Goal: Task Accomplishment & Management: Manage account settings

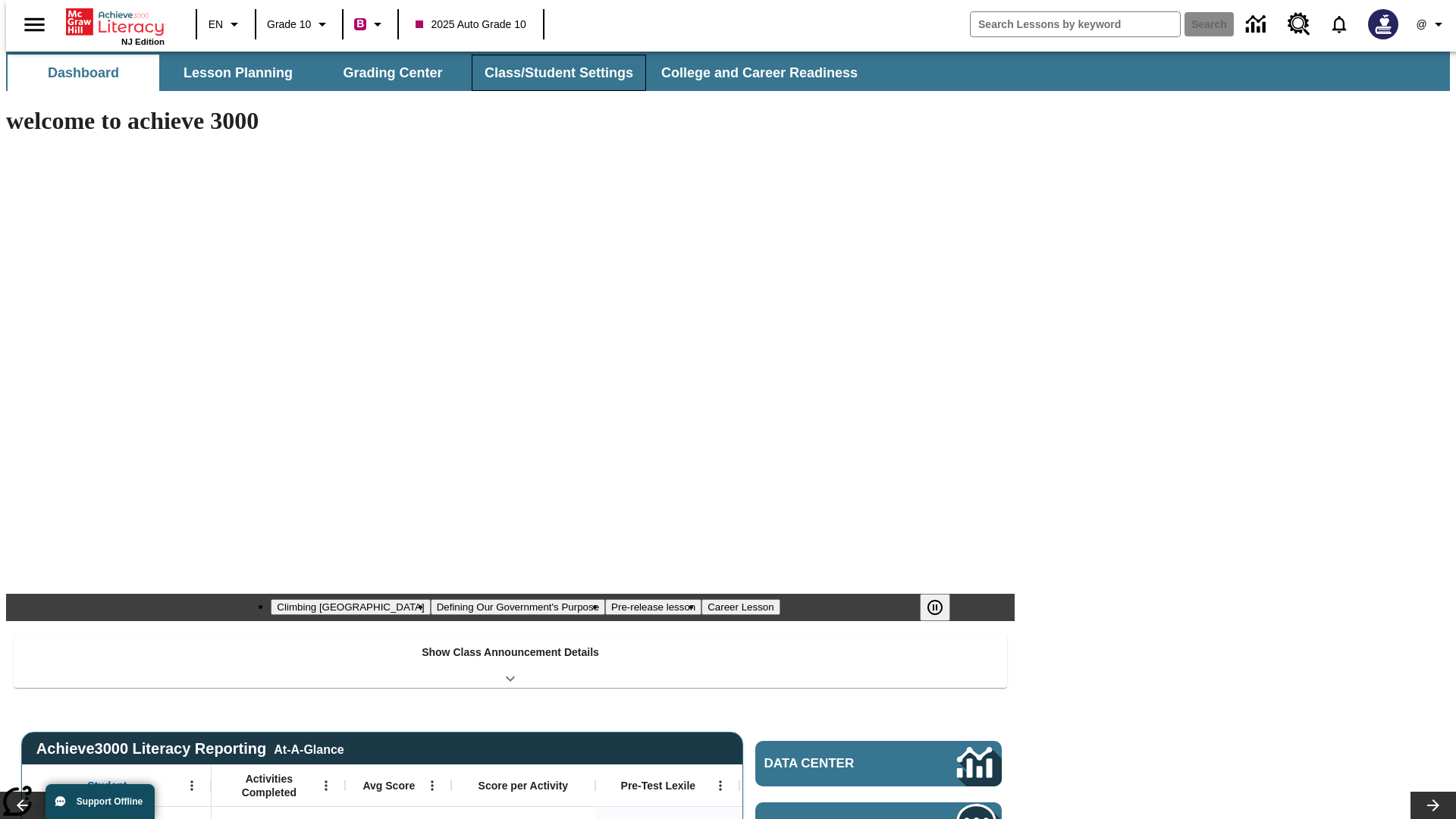
click at [550, 73] on button "Class/Student Settings" at bounding box center [559, 72] width 175 height 36
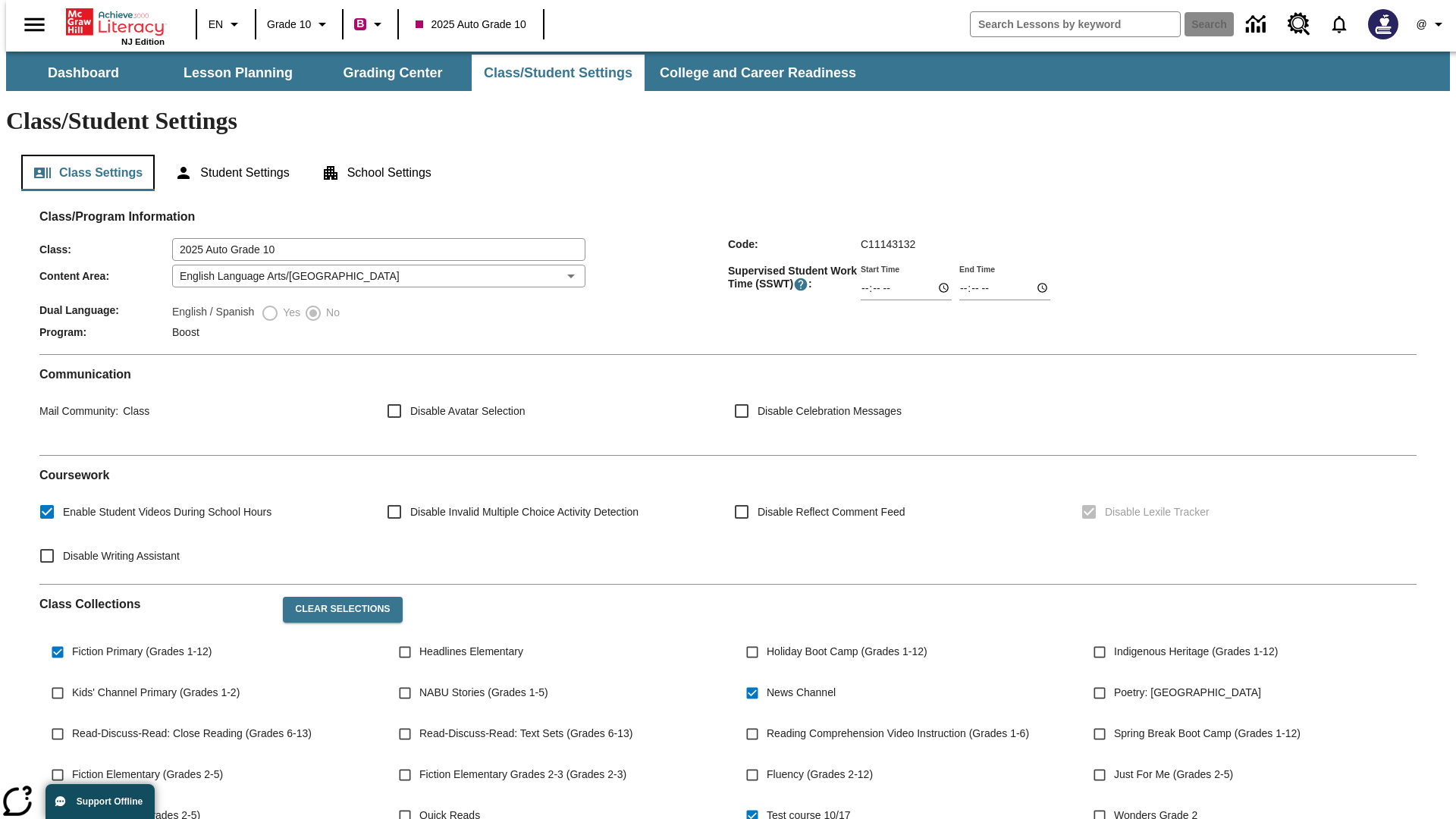
click at [82, 155] on button "Class Settings" at bounding box center [88, 173] width 134 height 36
type input "17:35"
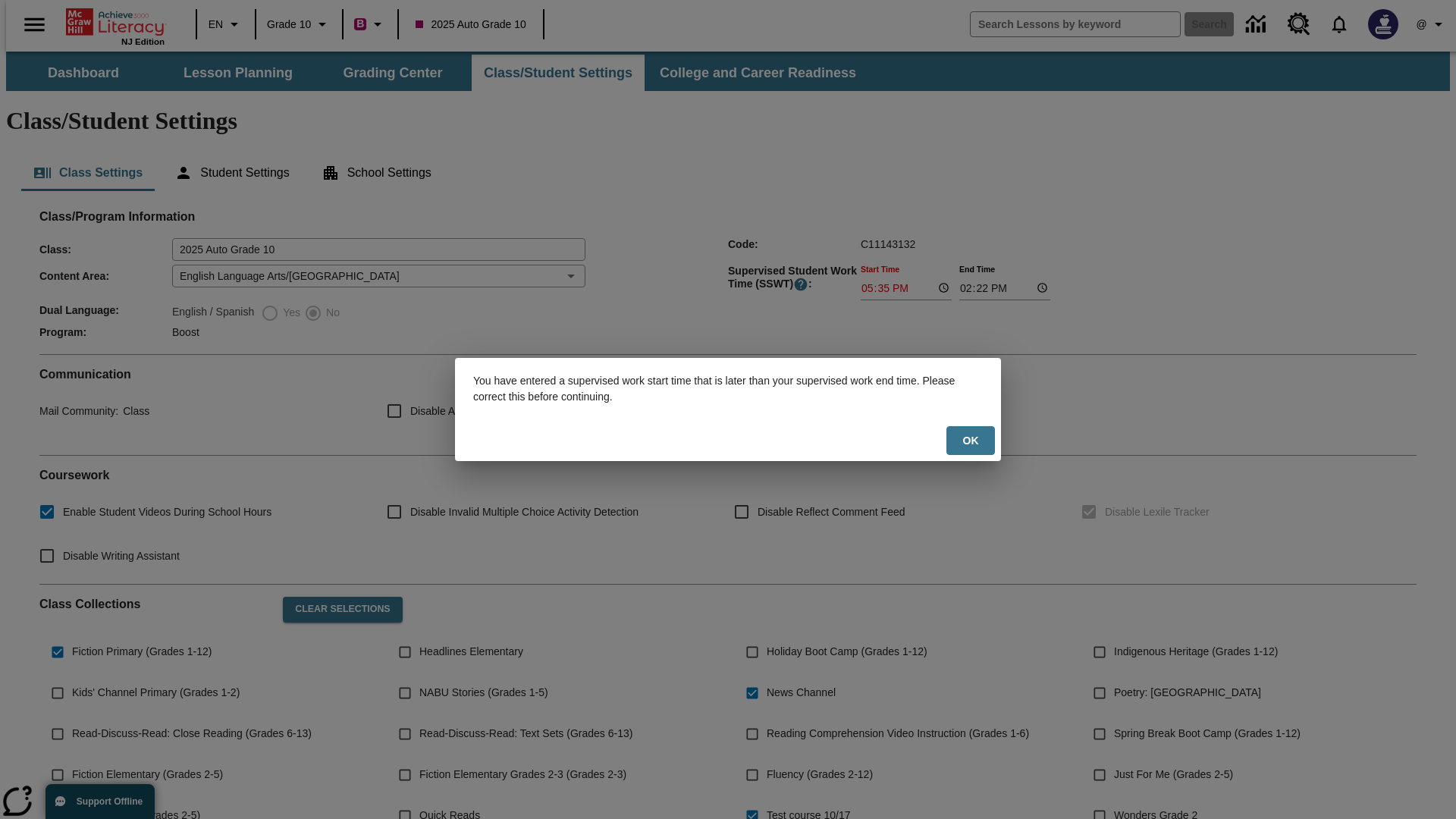
scroll to position [222, 0]
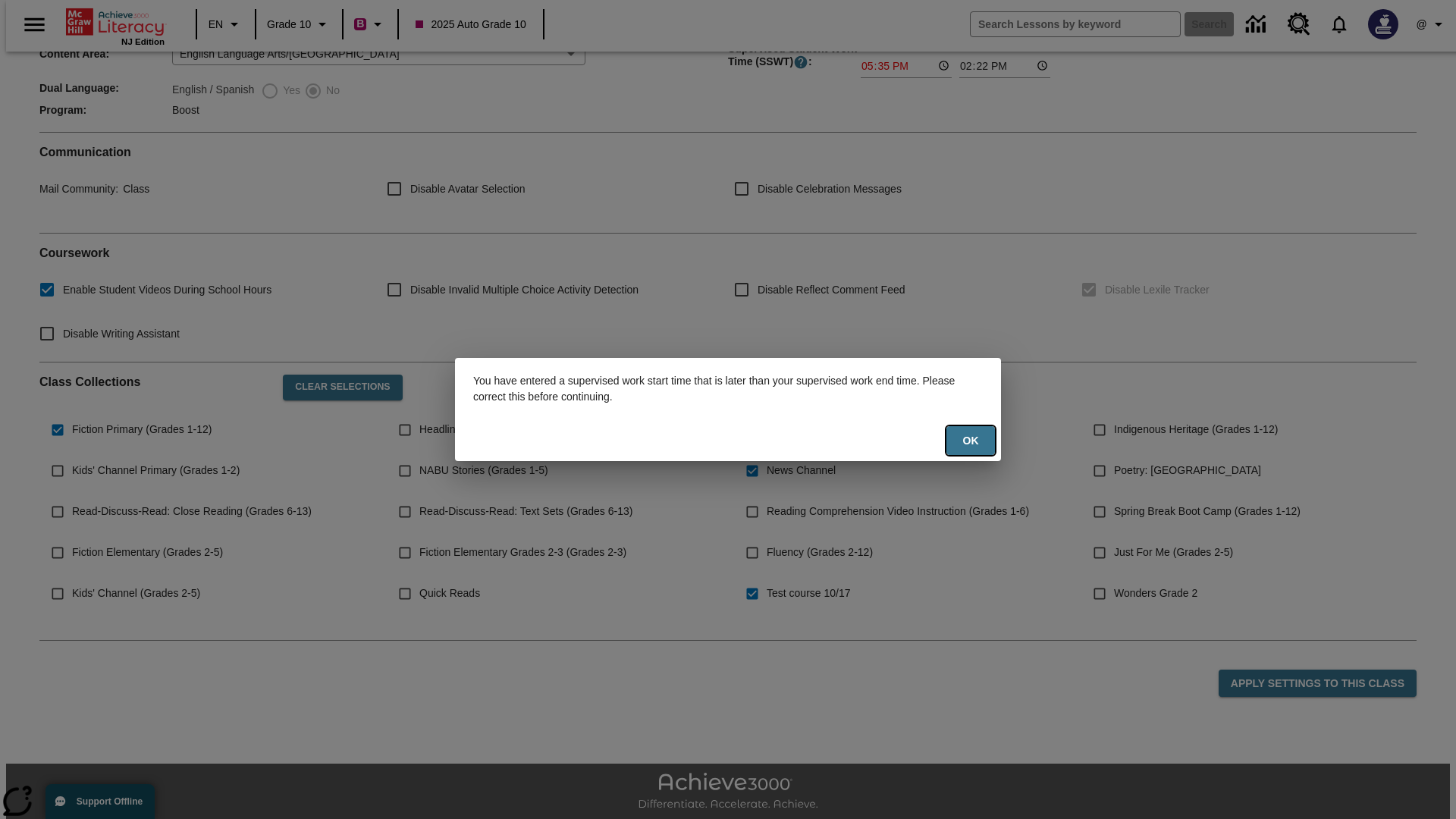
click at [971, 440] on button "Ok" at bounding box center [971, 441] width 49 height 30
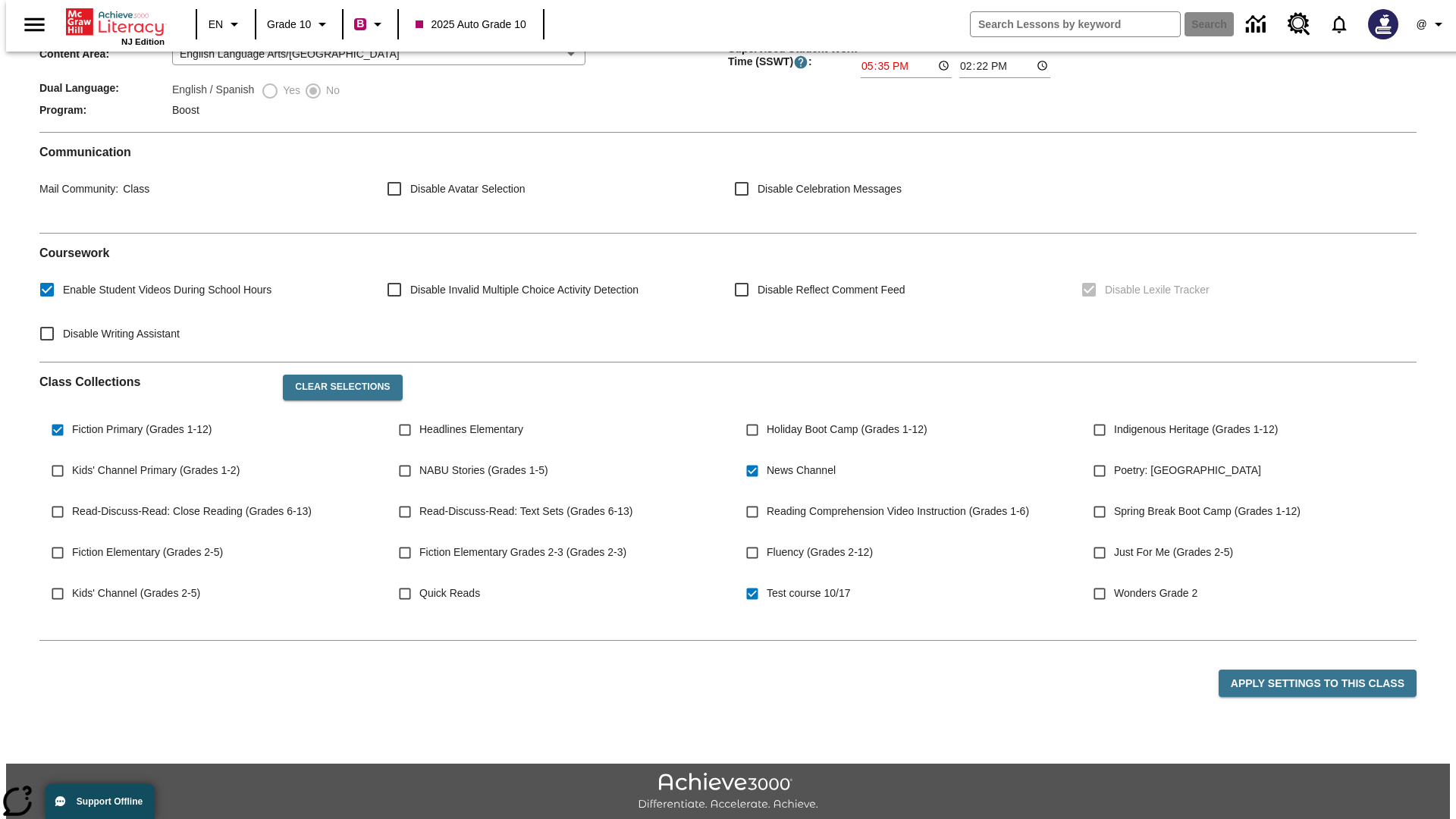
type input "17:35"
click at [1326, 670] on button "Apply Settings to this Class" at bounding box center [1318, 684] width 198 height 28
